Goal: Understand process/instructions

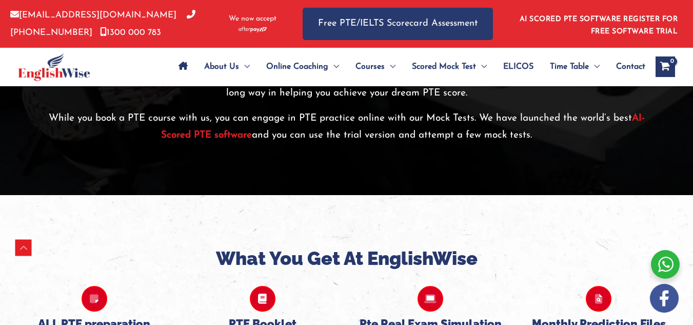
scroll to position [4006, 0]
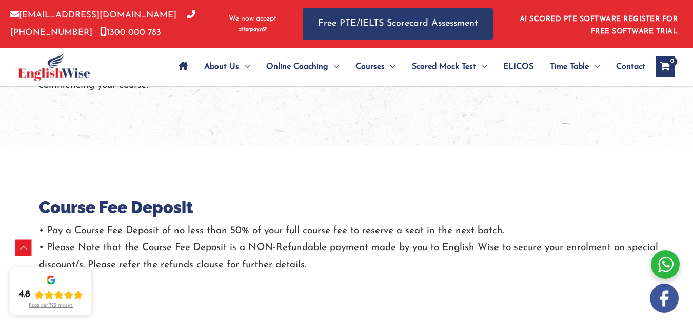
scroll to position [394, 0]
click at [422, 249] on p "• Pay a Course Fee Deposit of no less than 50% of your full course fee to reser…" at bounding box center [366, 247] width 655 height 51
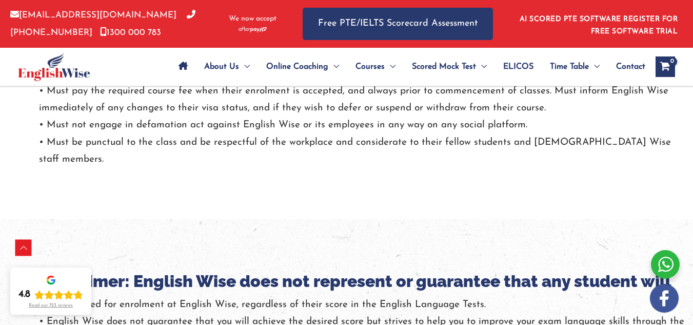
scroll to position [1490, 0]
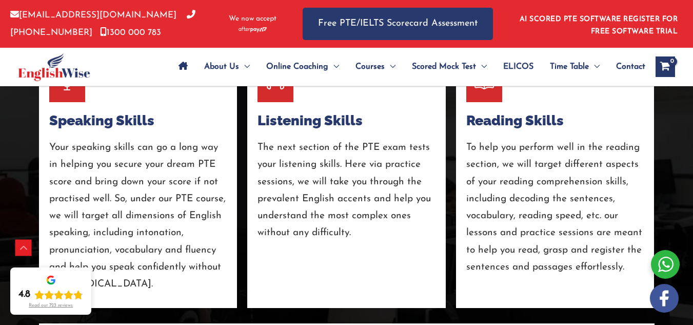
scroll to position [1784, 0]
